Goal: Find specific page/section: Find specific page/section

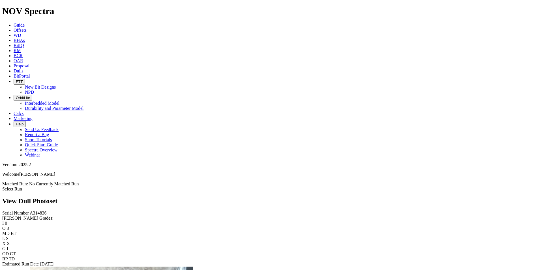
scroll to position [849, 0]
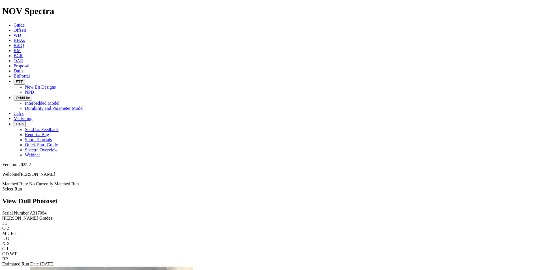
scroll to position [622, 0]
click at [14, 68] on icon at bounding box center [14, 70] width 0 height 5
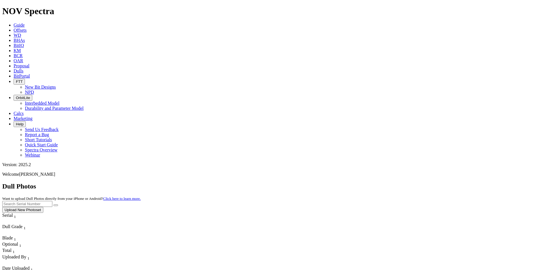
click at [52, 201] on input "text" at bounding box center [27, 204] width 50 height 6
click at [53, 204] on button "submit" at bounding box center [55, 205] width 5 height 2
drag, startPoint x: 432, startPoint y: 22, endPoint x: 397, endPoint y: 25, distance: 35.2
click at [397, 182] on div "Dull Photos Want to upload Dull Photos directly from your iPhone or Android? Cl…" at bounding box center [270, 197] width 536 height 30
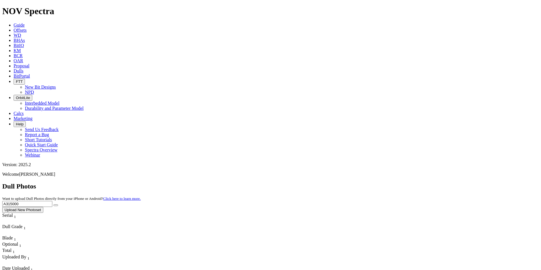
click at [53, 204] on button "submit" at bounding box center [55, 205] width 5 height 2
drag, startPoint x: 427, startPoint y: 23, endPoint x: 388, endPoint y: 27, distance: 39.5
click at [388, 182] on div "Dull Photos Want to upload Dull Photos directly from your iPhone or Android? Cl…" at bounding box center [270, 197] width 536 height 30
click at [53, 204] on button "submit" at bounding box center [55, 205] width 5 height 2
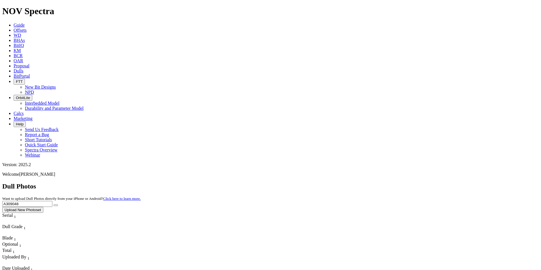
click at [52, 201] on input "A309048" at bounding box center [27, 204] width 50 height 6
click at [53, 204] on button "submit" at bounding box center [55, 205] width 5 height 2
drag, startPoint x: 428, startPoint y: 24, endPoint x: 373, endPoint y: 23, distance: 54.9
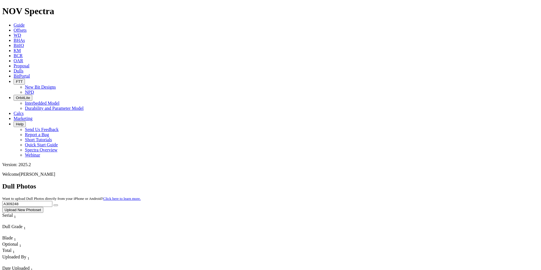
click at [379, 182] on div "Dull Photos Want to upload Dull Photos directly from your iPhone or Android? Cl…" at bounding box center [270, 197] width 536 height 30
click at [53, 204] on button "submit" at bounding box center [55, 205] width 5 height 2
drag, startPoint x: 429, startPoint y: 26, endPoint x: 382, endPoint y: 28, distance: 47.3
click at [382, 182] on div "Dull Photos Want to upload Dull Photos directly from your iPhone or Android? Cl…" at bounding box center [270, 197] width 536 height 30
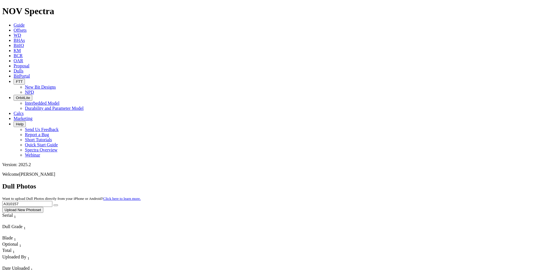
click at [53, 204] on button "submit" at bounding box center [55, 205] width 5 height 2
drag, startPoint x: 433, startPoint y: 25, endPoint x: 403, endPoint y: 24, distance: 30.0
click at [52, 201] on input "A310157" at bounding box center [27, 204] width 50 height 6
click at [53, 204] on button "submit" at bounding box center [55, 205] width 5 height 2
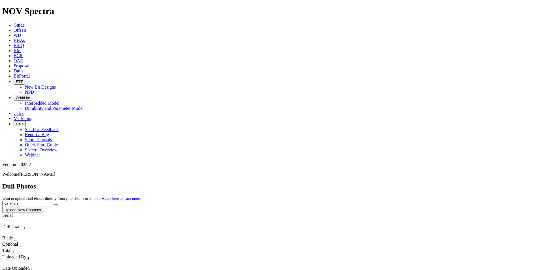
drag, startPoint x: 438, startPoint y: 23, endPoint x: 379, endPoint y: 26, distance: 59.2
click at [379, 182] on div "Dull Photos Want to upload Dull Photos directly from your iPhone or Android? Cl…" at bounding box center [270, 197] width 536 height 30
click at [53, 204] on button "submit" at bounding box center [55, 205] width 5 height 2
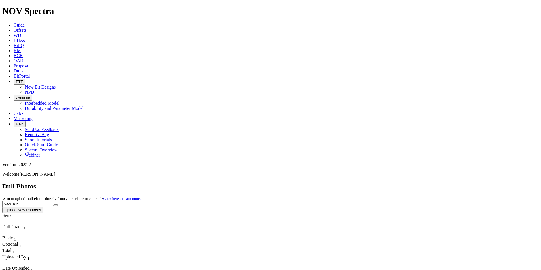
drag, startPoint x: 432, startPoint y: 25, endPoint x: 388, endPoint y: 21, distance: 43.8
click at [388, 182] on div "Dull Photos Want to upload Dull Photos directly from your iPhone or Android? Cl…" at bounding box center [270, 197] width 536 height 30
click at [53, 204] on button "submit" at bounding box center [55, 205] width 5 height 2
drag, startPoint x: 435, startPoint y: 21, endPoint x: 374, endPoint y: 24, distance: 60.6
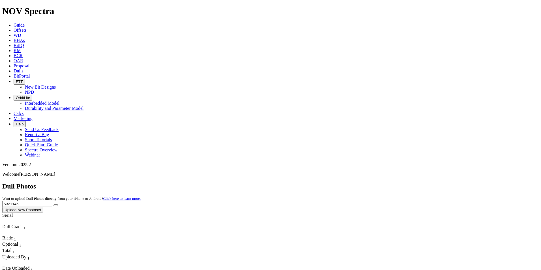
click at [374, 182] on div "Dull Photos Want to upload Dull Photos directly from your iPhone or Android? Cl…" at bounding box center [270, 197] width 536 height 30
click at [53, 204] on button "submit" at bounding box center [55, 205] width 5 height 2
drag, startPoint x: 429, startPoint y: 26, endPoint x: 386, endPoint y: 23, distance: 43.1
click at [390, 182] on div "Dull Photos Want to upload Dull Photos directly from your iPhone or Android? Cl…" at bounding box center [270, 197] width 536 height 30
click at [53, 204] on button "submit" at bounding box center [55, 205] width 5 height 2
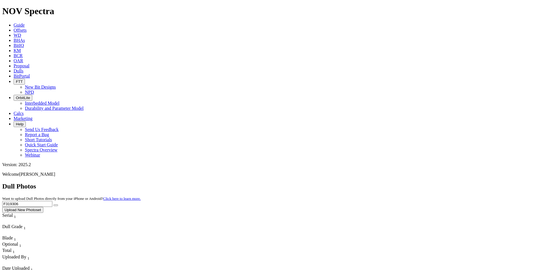
drag, startPoint x: 427, startPoint y: 23, endPoint x: 385, endPoint y: 20, distance: 42.3
click at [385, 182] on div "Dull Photos Want to upload Dull Photos directly from your iPhone or Android? Cl…" at bounding box center [270, 197] width 536 height 30
click at [53, 204] on button "submit" at bounding box center [55, 205] width 5 height 2
drag, startPoint x: 425, startPoint y: 26, endPoint x: 393, endPoint y: 22, distance: 32.1
click at [393, 182] on div "Dull Photos Want to upload Dull Photos directly from your iPhone or Android? Cl…" at bounding box center [270, 197] width 536 height 30
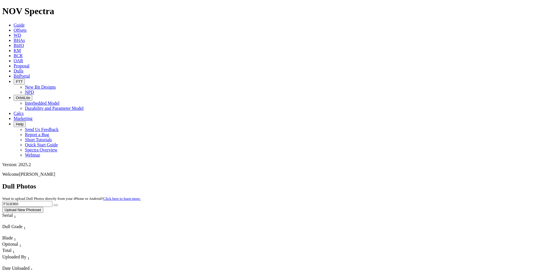
click at [53, 204] on button "submit" at bounding box center [55, 205] width 5 height 2
drag, startPoint x: 425, startPoint y: 27, endPoint x: 386, endPoint y: 24, distance: 38.9
click at [386, 182] on div "Dull Photos Want to upload Dull Photos directly from your iPhone or Android? Cl…" at bounding box center [270, 197] width 536 height 30
click at [53, 204] on button "submit" at bounding box center [55, 205] width 5 height 2
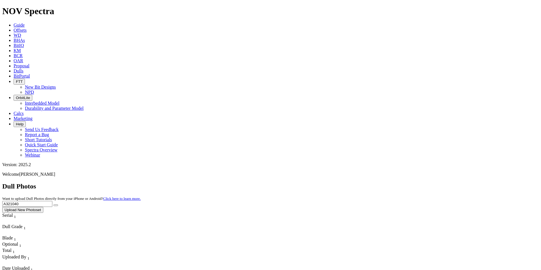
drag, startPoint x: 425, startPoint y: 25, endPoint x: 392, endPoint y: 20, distance: 33.8
click at [394, 182] on div "Dull Photos Want to upload Dull Photos directly from your iPhone or Android? Cl…" at bounding box center [270, 197] width 536 height 30
click at [53, 204] on button "submit" at bounding box center [55, 205] width 5 height 2
drag, startPoint x: 437, startPoint y: 25, endPoint x: 376, endPoint y: 29, distance: 60.9
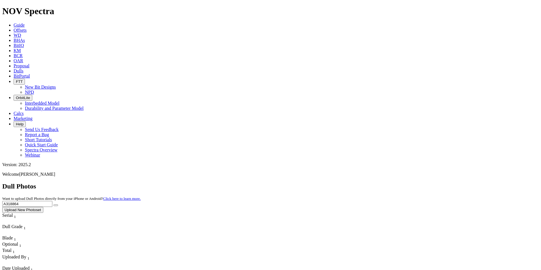
click at [376, 182] on div "Dull Photos Want to upload Dull Photos directly from your iPhone or Android? Cl…" at bounding box center [270, 197] width 536 height 30
click at [53, 204] on button "submit" at bounding box center [55, 205] width 5 height 2
drag, startPoint x: 414, startPoint y: 24, endPoint x: 398, endPoint y: 24, distance: 16.7
click at [398, 182] on div "Dull Photos Want to upload Dull Photos directly from your iPhone or Android? Cl…" at bounding box center [270, 197] width 536 height 30
click at [53, 204] on button "submit" at bounding box center [55, 205] width 5 height 2
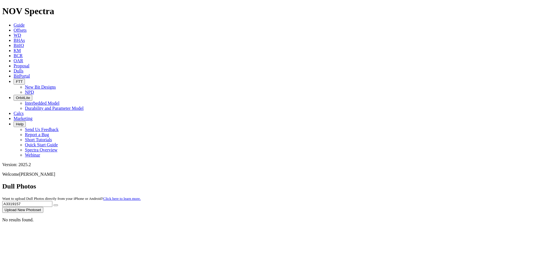
click at [52, 201] on input "A3319157" at bounding box center [27, 204] width 50 height 6
click at [53, 204] on button "submit" at bounding box center [55, 205] width 5 height 2
drag, startPoint x: 427, startPoint y: 25, endPoint x: 393, endPoint y: 23, distance: 34.3
click at [393, 182] on div "Dull Photos Want to upload Dull Photos directly from your iPhone or Android? Cl…" at bounding box center [270, 197] width 536 height 30
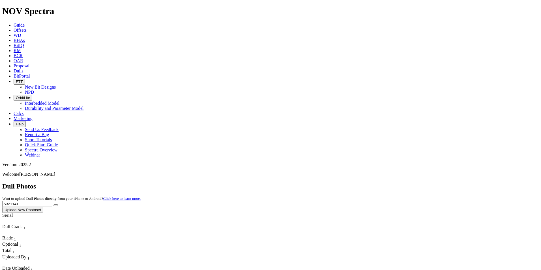
click at [53, 204] on button "submit" at bounding box center [55, 205] width 5 height 2
drag, startPoint x: 422, startPoint y: 28, endPoint x: 403, endPoint y: 27, distance: 19.6
click at [52, 201] on input "A321141" at bounding box center [27, 204] width 50 height 6
click at [53, 204] on button "submit" at bounding box center [55, 205] width 5 height 2
drag, startPoint x: 433, startPoint y: 26, endPoint x: 384, endPoint y: 25, distance: 48.4
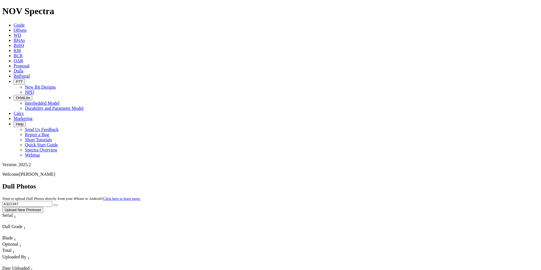
click at [384, 182] on div "Dull Photos Want to upload Dull Photos directly from your iPhone or Android? Cl…" at bounding box center [270, 197] width 536 height 30
click at [53, 204] on button "submit" at bounding box center [55, 205] width 5 height 2
drag, startPoint x: 440, startPoint y: 26, endPoint x: 386, endPoint y: 25, distance: 54.3
click at [386, 182] on div "Dull Photos Want to upload Dull Photos directly from your iPhone or Android? Cl…" at bounding box center [270, 197] width 536 height 30
type input "A315768"
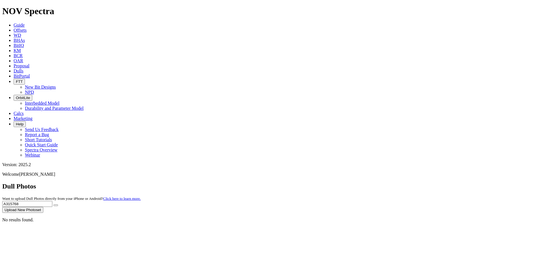
click at [53, 204] on button "submit" at bounding box center [55, 205] width 5 height 2
drag, startPoint x: 428, startPoint y: 21, endPoint x: 374, endPoint y: 11, distance: 55.2
click at [399, 182] on div "Dull Photos Want to upload Dull Photos directly from your iPhone or Android? Cl…" at bounding box center [270, 197] width 536 height 30
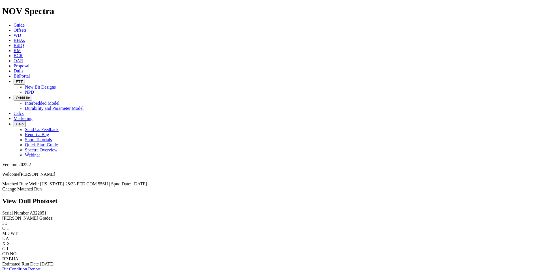
scroll to position [255, 0]
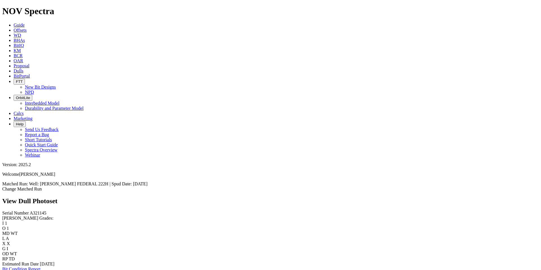
scroll to position [622, 0]
